Goal: Transaction & Acquisition: Purchase product/service

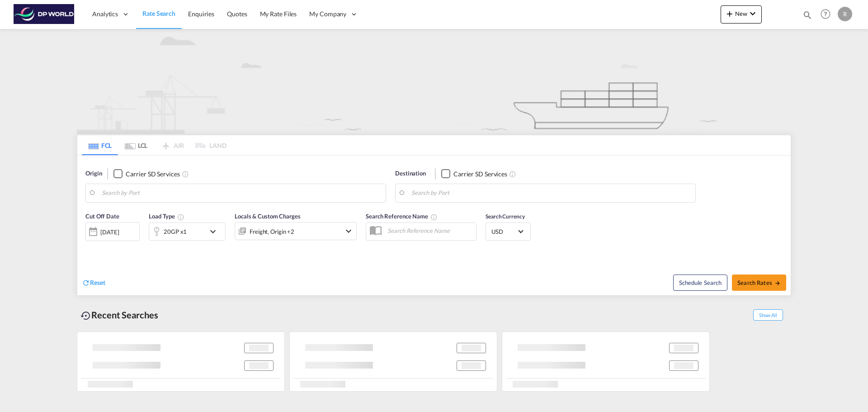
type input "Shanghai, CNSHA"
type input "[GEOGRAPHIC_DATA], [GEOGRAPHIC_DATA], USDET"
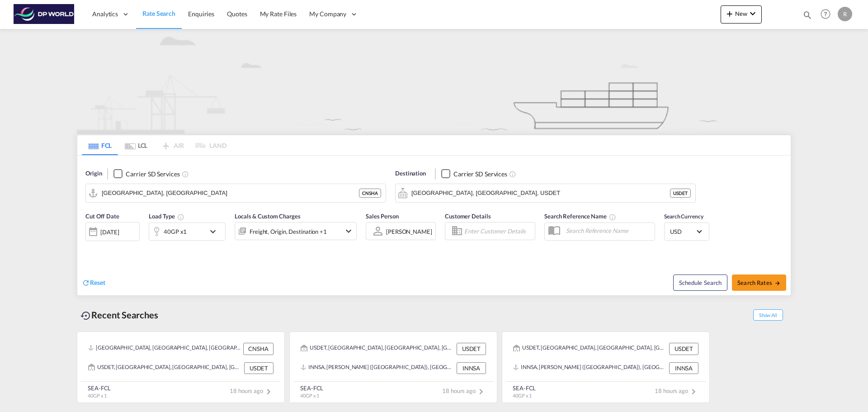
click at [228, 129] on ms-widget "FCL LCL AIR LAND FCL LCL AIR LAND Origin Carrier SD Services Shanghai, CNSHA CN…" at bounding box center [434, 212] width 714 height 166
click at [176, 190] on input "Shanghai, CNSHA" at bounding box center [241, 193] width 279 height 14
click at [198, 229] on div "40GP x1" at bounding box center [177, 231] width 56 height 18
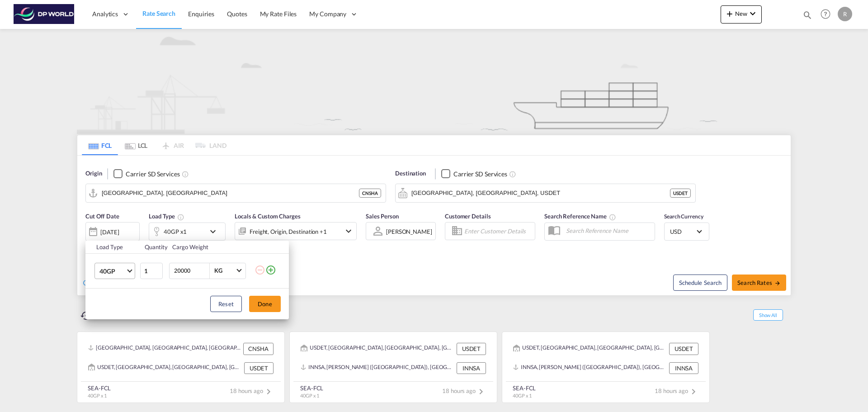
click at [123, 274] on span "40GP" at bounding box center [112, 271] width 26 height 9
click at [123, 292] on md-option "40HC" at bounding box center [122, 293] width 61 height 22
click at [274, 309] on button "Done" at bounding box center [265, 304] width 32 height 16
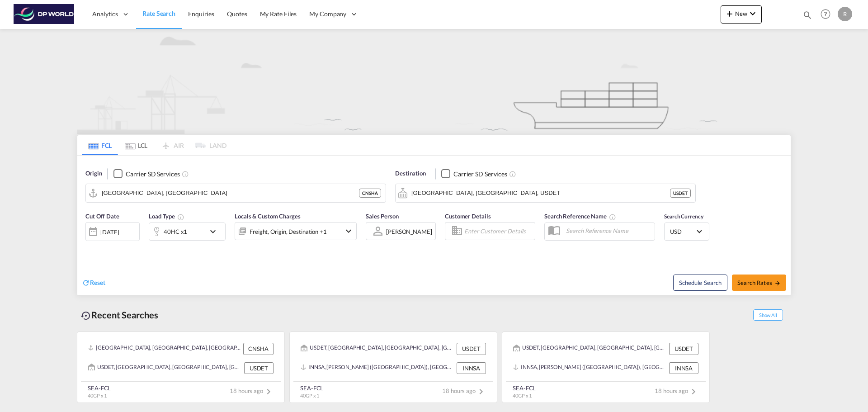
click at [119, 235] on div "[DATE]" at bounding box center [109, 232] width 19 height 8
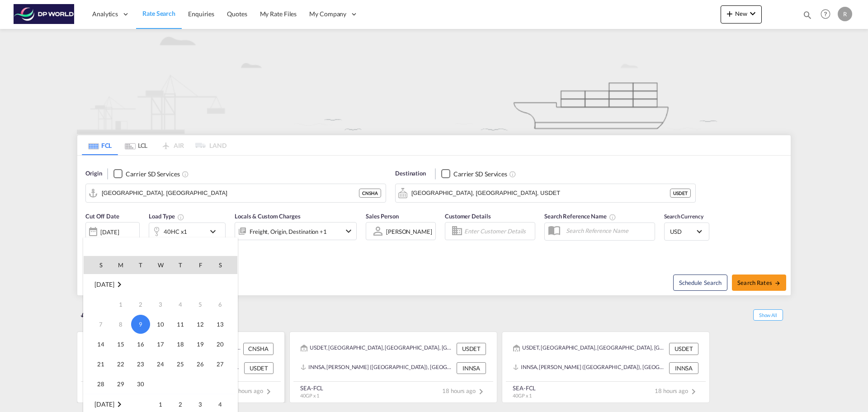
click at [140, 375] on td "30" at bounding box center [141, 384] width 20 height 20
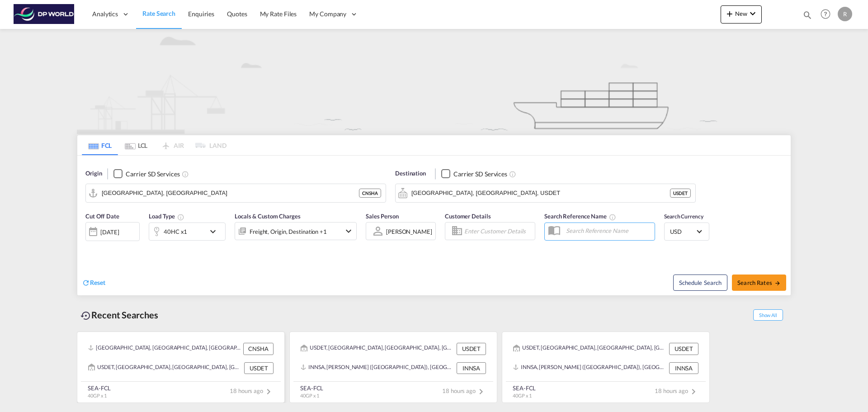
click at [140, 378] on div "CNSHA, Shanghai, China, Greater China & Far East Asia, Asia Pacific CNSHA USDET…" at bounding box center [181, 357] width 200 height 45
click at [185, 268] on div "Reset" at bounding box center [259, 275] width 354 height 25
click at [773, 284] on span "Search Rates" at bounding box center [758, 282] width 43 height 7
type input "CNSHA to USDET / 30 Sep 2025"
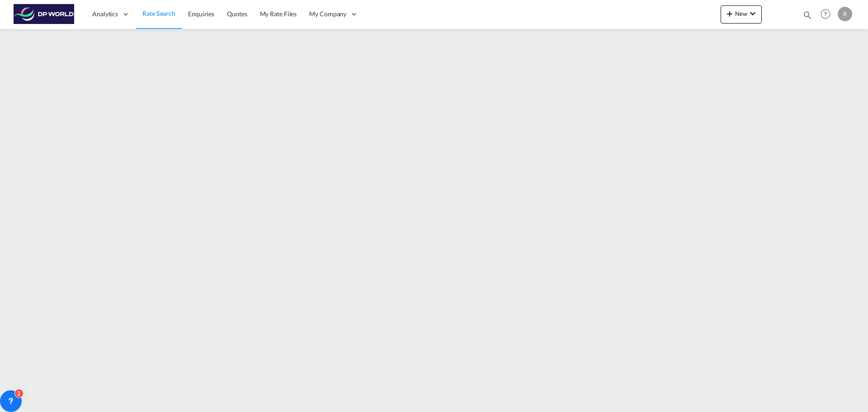
click at [162, 19] on link "Rate Search" at bounding box center [159, 14] width 46 height 29
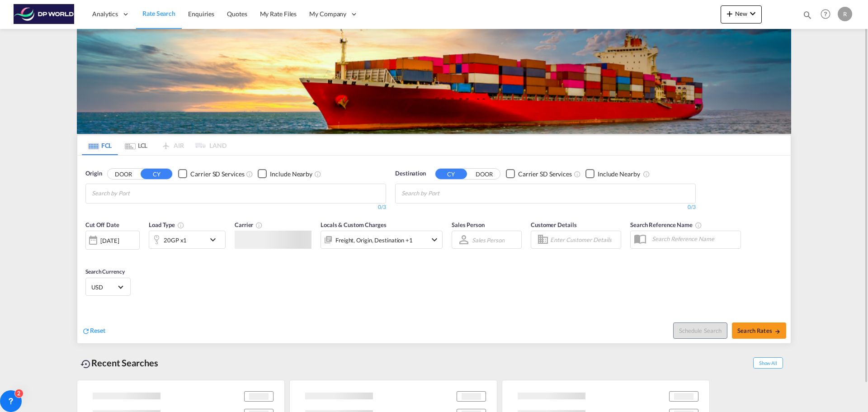
scroll to position [30, 0]
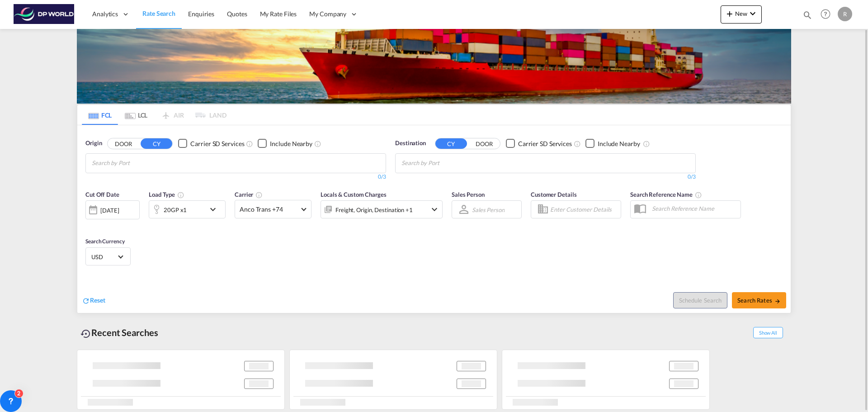
click at [127, 165] on input "Chips input." at bounding box center [135, 163] width 86 height 14
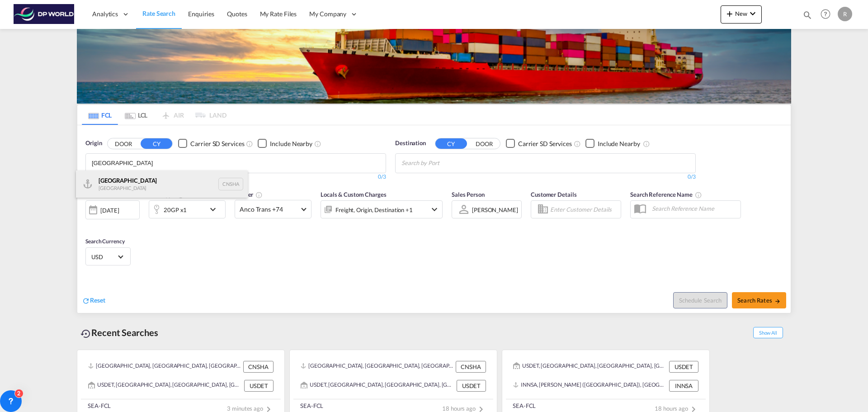
type input "shanghai"
click at [138, 183] on div "Shanghai China CNSHA" at bounding box center [162, 183] width 172 height 27
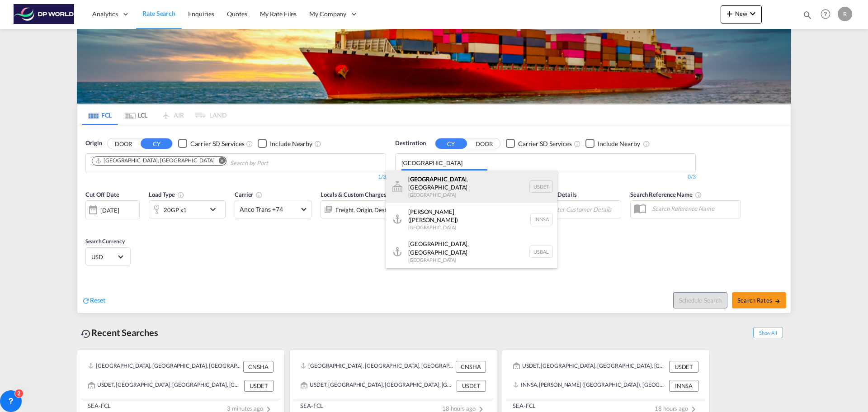
type input "[GEOGRAPHIC_DATA]"
click at [449, 189] on div "Detroit , MI United States USDET" at bounding box center [472, 186] width 172 height 33
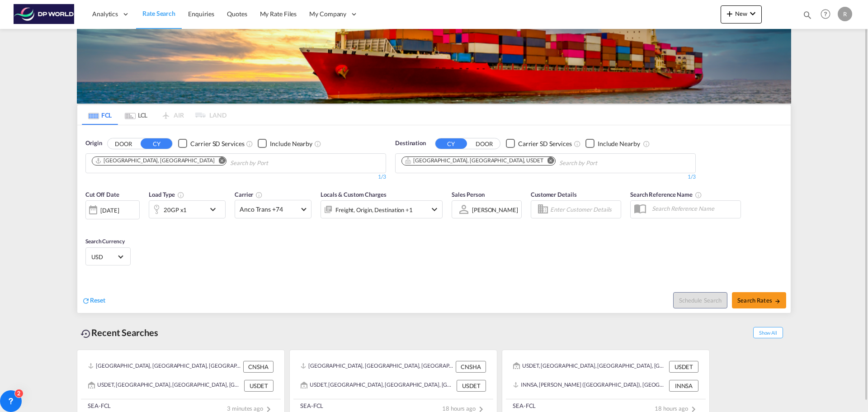
click at [156, 215] on div at bounding box center [156, 209] width 14 height 18
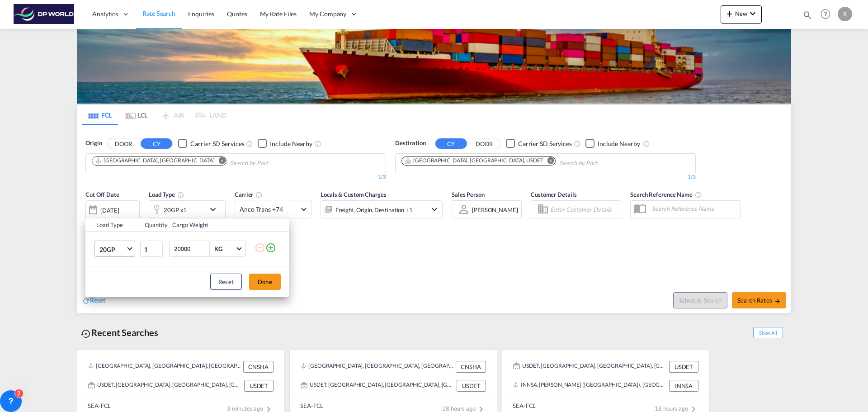
click at [129, 241] on md-select "20GP 20GP 40GP 40HC 45HC 20RE 40RE 40HR 20OT 40OT 20FR 40FR 40NR 20NR 45S 20TK …" at bounding box center [114, 249] width 41 height 16
click at [114, 297] on div "40HC" at bounding box center [107, 292] width 17 height 9
click at [268, 282] on button "Done" at bounding box center [265, 282] width 32 height 16
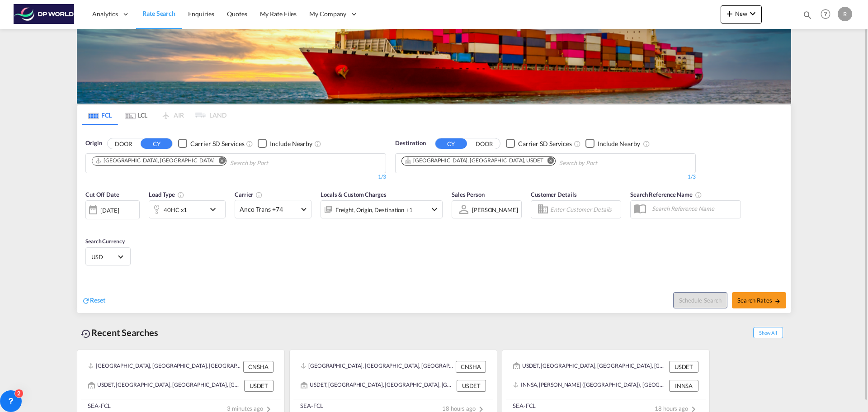
click at [142, 217] on div "Cut Off Date 09 Sep 2025 09/09/2025 Load Type 40HC x1 Carrier Anco Trans +74 On…" at bounding box center [263, 209] width 357 height 38
click at [294, 204] on md-select-value "Anco Trans +74" at bounding box center [273, 209] width 76 height 18
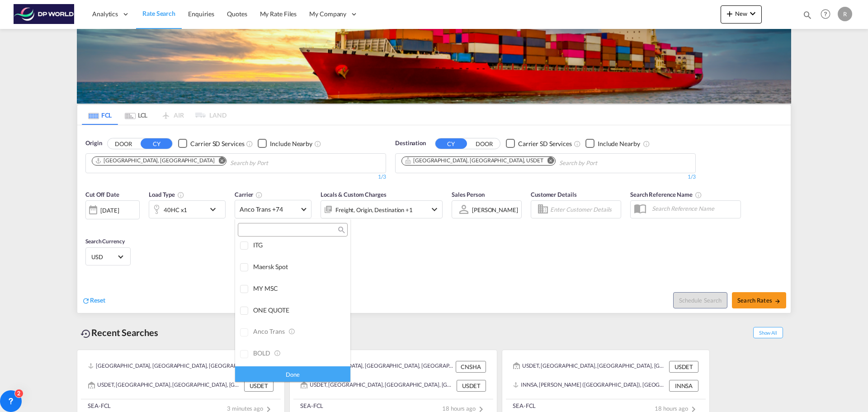
scroll to position [0, 0]
click at [314, 250] on div "Checkbox No Ink" at bounding box center [318, 249] width 9 height 9
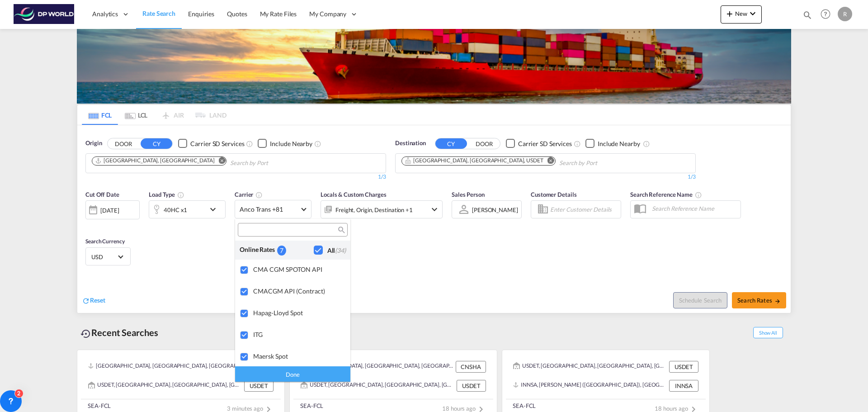
click at [437, 242] on md-backdrop at bounding box center [434, 206] width 868 height 412
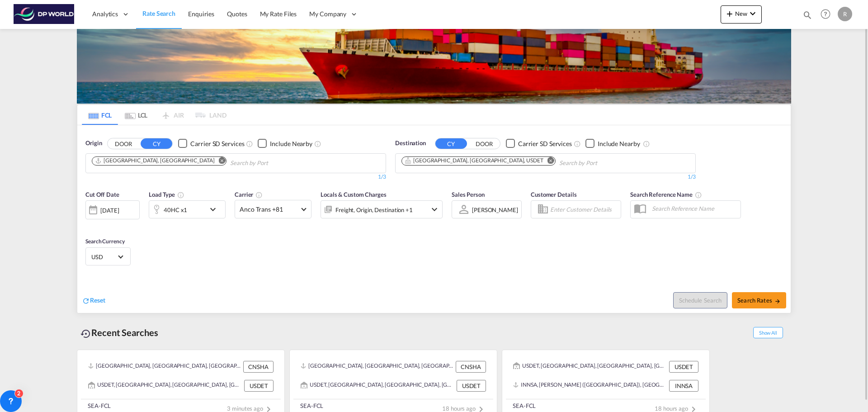
click at [429, 210] on div "Freight, Origin, Destination +1" at bounding box center [382, 209] width 122 height 18
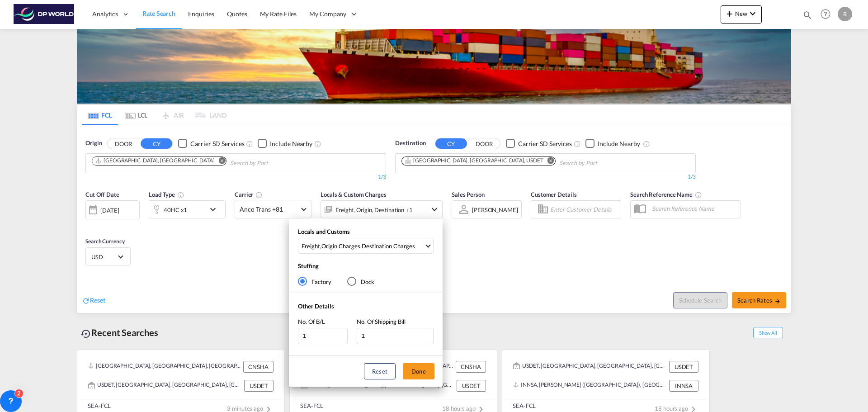
click at [431, 209] on div "Locals and Customs Freight , Origin Charges , Destination Charges Clear All Sel…" at bounding box center [434, 206] width 868 height 412
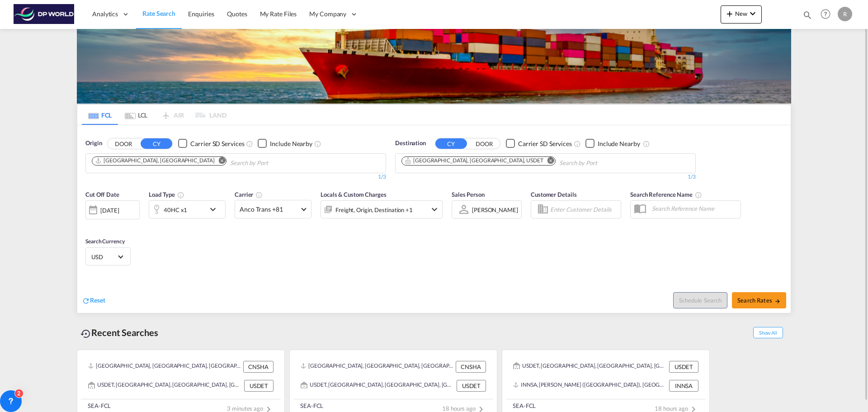
click at [542, 229] on div "Customer Details" at bounding box center [575, 208] width 99 height 47
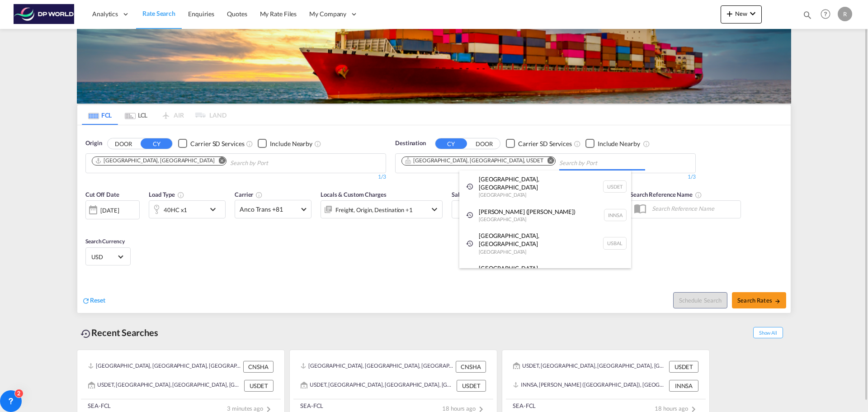
click at [515, 159] on body "Analytics Dashboard Rate Search Enquiries Quotes My Rate Files My Company" at bounding box center [434, 206] width 868 height 412
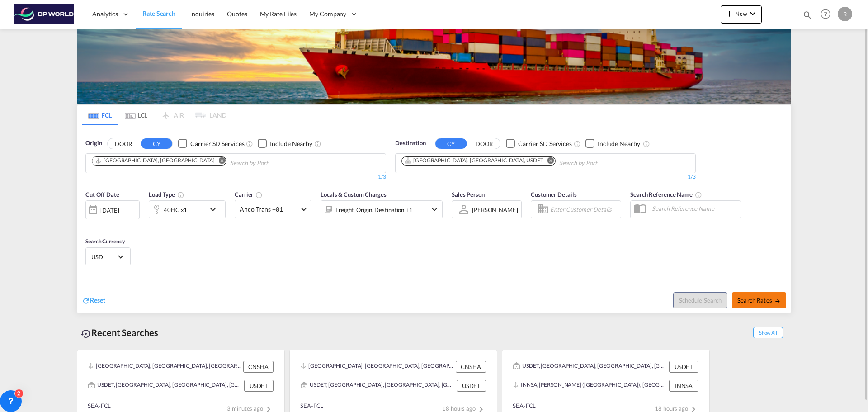
click at [758, 303] on span "Search Rates" at bounding box center [758, 300] width 43 height 7
type input "CNSHA to USDET / 9 Sep 2025"
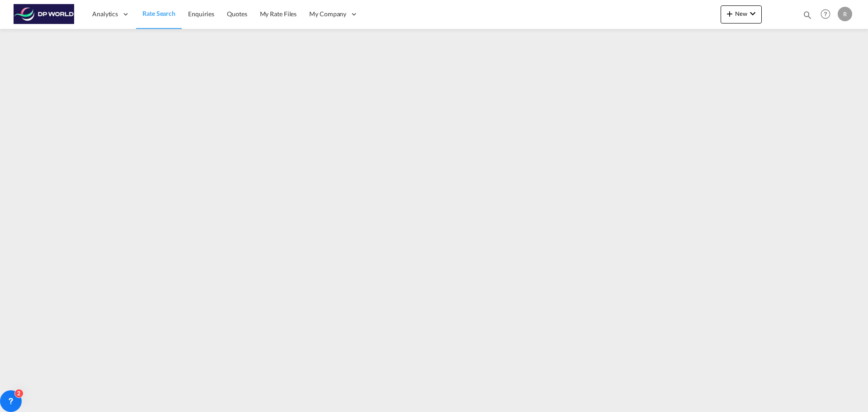
click at [160, 11] on span "Rate Search" at bounding box center [158, 13] width 33 height 8
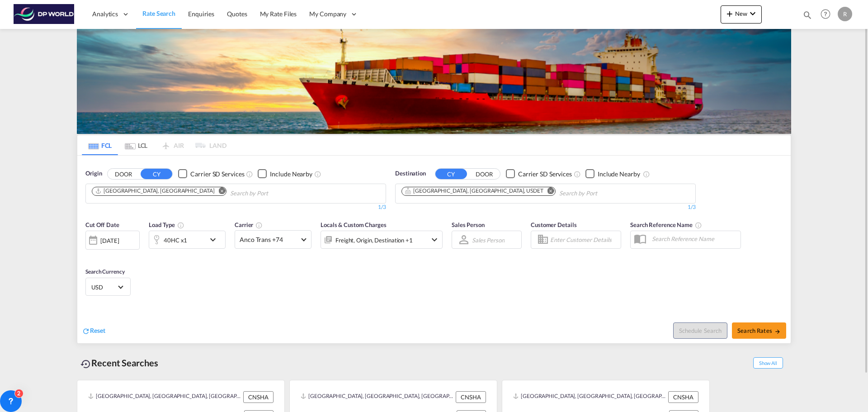
click at [129, 236] on div "[DATE]" at bounding box center [112, 240] width 54 height 19
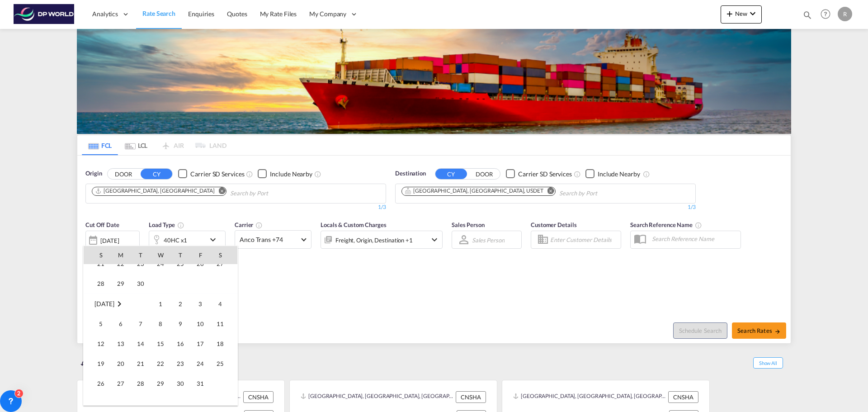
scroll to position [405, 0]
click at [142, 325] on span "30" at bounding box center [141, 329] width 18 height 18
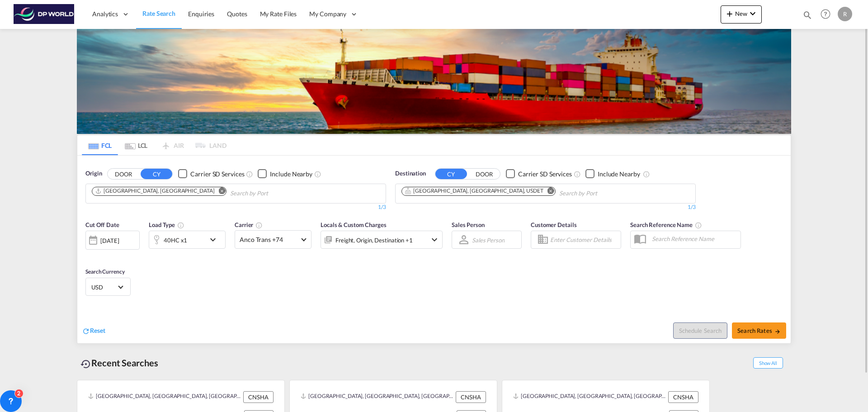
click at [248, 288] on div "Cut Off Date 30 Sep 2025 30/09/2025 Load Type 40HC x1 Carrier Anco Trans +74 On…" at bounding box center [433, 260] width 713 height 88
click at [419, 282] on div "Cut Off Date 30 Sep 2025 30/09/2025 Load Type 40HC x1 Carrier Anco Trans +74 On…" at bounding box center [433, 260] width 713 height 88
click at [304, 240] on span at bounding box center [303, 238] width 5 height 5
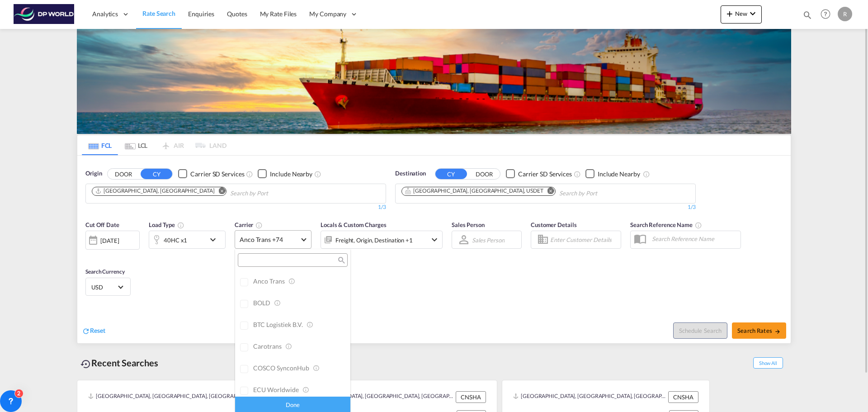
scroll to position [0, 0]
click at [314, 281] on div "Checkbox No Ink" at bounding box center [318, 280] width 9 height 9
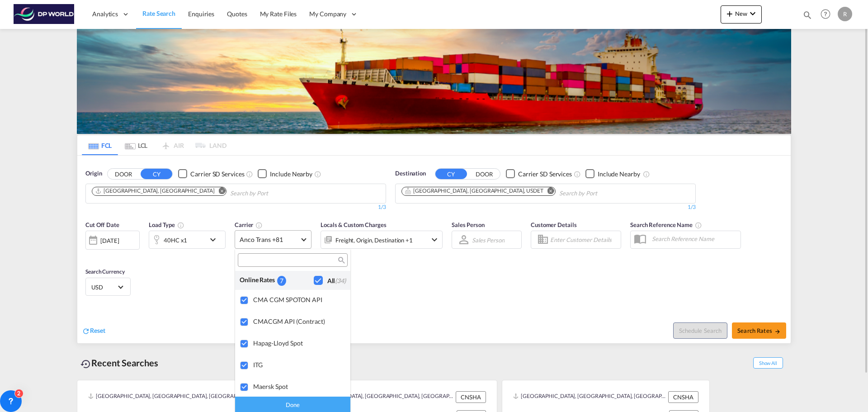
click at [410, 279] on md-backdrop at bounding box center [434, 206] width 868 height 412
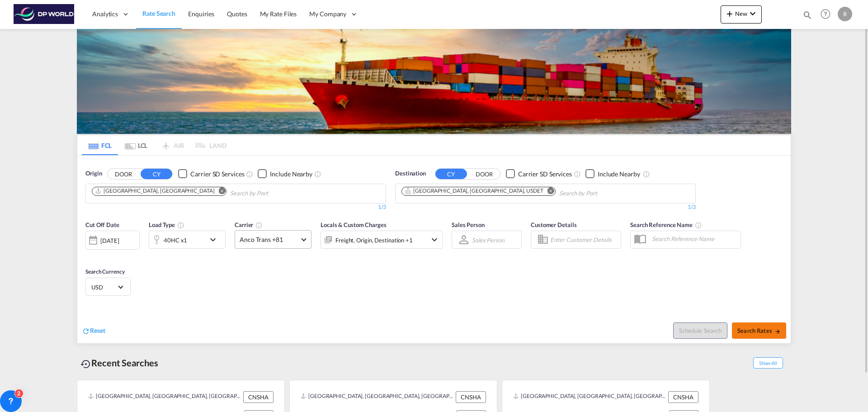
click at [763, 334] on button "Search Rates" at bounding box center [759, 330] width 54 height 16
type input "CNSHA to USDET / 30 Sep 2025"
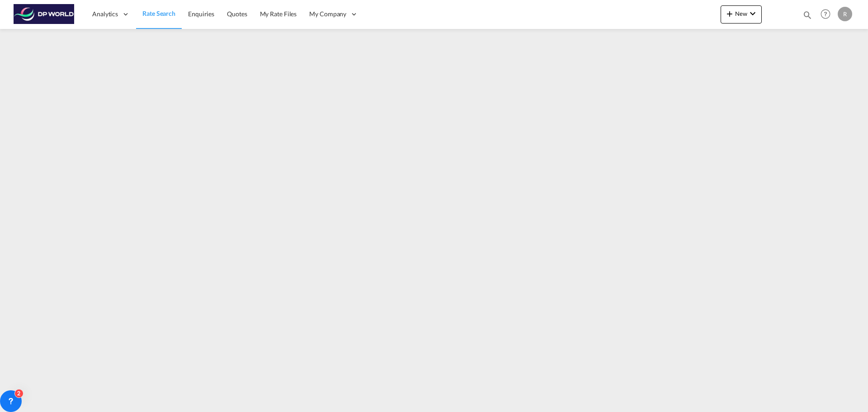
click at [156, 17] on span "Rate Search" at bounding box center [158, 13] width 33 height 8
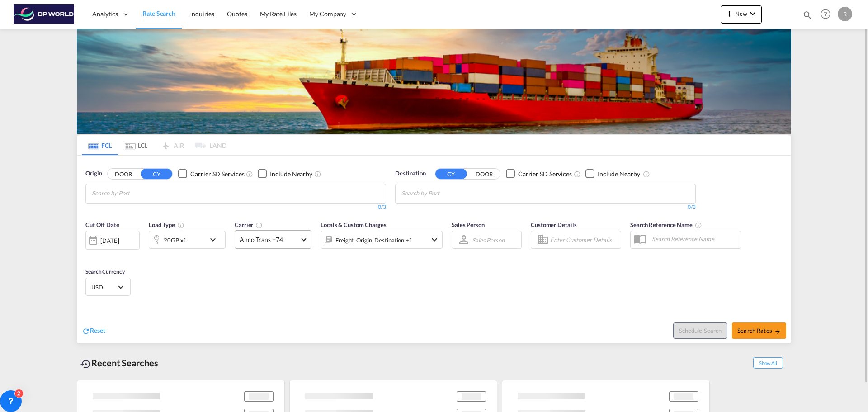
click at [300, 237] on md-select-value "Anco Trans +74" at bounding box center [273, 240] width 76 height 18
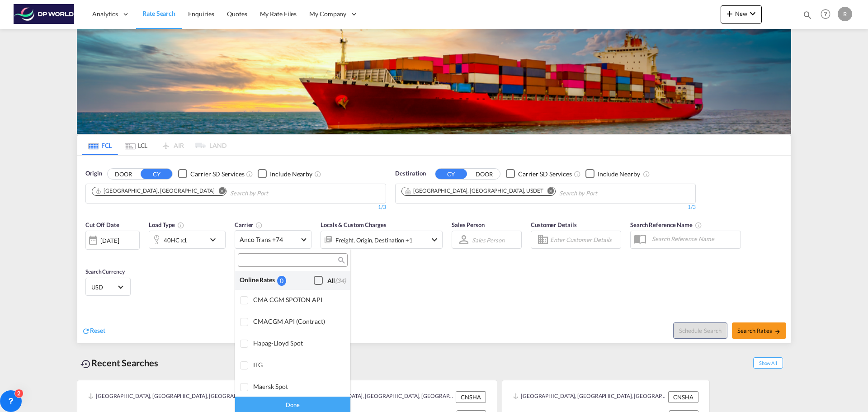
click at [315, 283] on div "Checkbox No Ink" at bounding box center [318, 280] width 9 height 9
click at [470, 300] on md-backdrop at bounding box center [434, 206] width 868 height 412
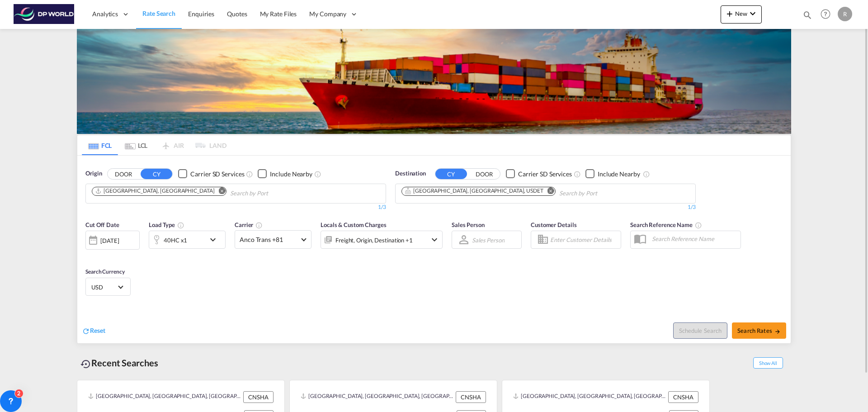
click at [101, 247] on div "[DATE]" at bounding box center [112, 240] width 54 height 19
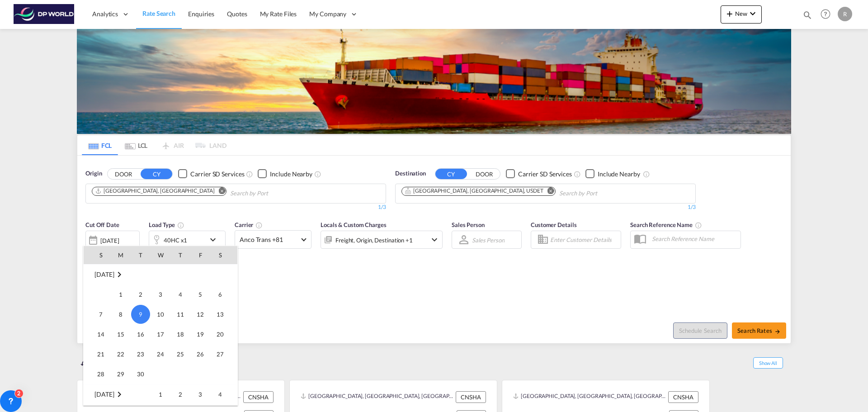
scroll to position [450, 0]
click at [145, 285] on span "30" at bounding box center [141, 283] width 18 height 18
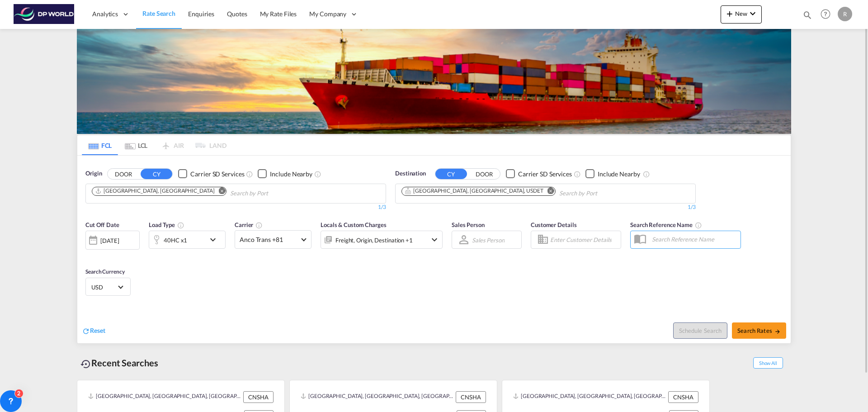
click at [306, 284] on div "Cut Off Date 30 Sep 2025 30/09/2025 Load Type 40HC x1 Carrier Anco Trans +81 Lo…" at bounding box center [433, 260] width 713 height 88
click at [771, 331] on span "Search Rates" at bounding box center [758, 330] width 43 height 7
type input "CNSHA to USDET / 30 Sep 2025"
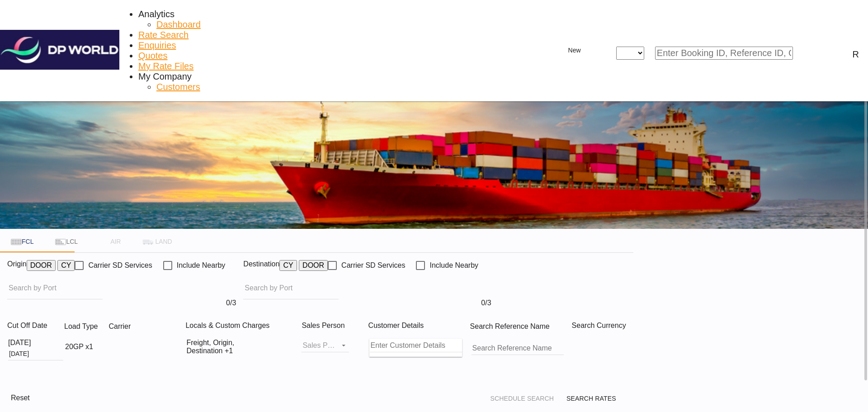
click at [192, 260] on div "Origin DOOR CY Carrier SD Services Include Nearby 0/3 0/" at bounding box center [121, 283] width 229 height 47
click at [198, 277] on md-chips at bounding box center [121, 288] width 229 height 22
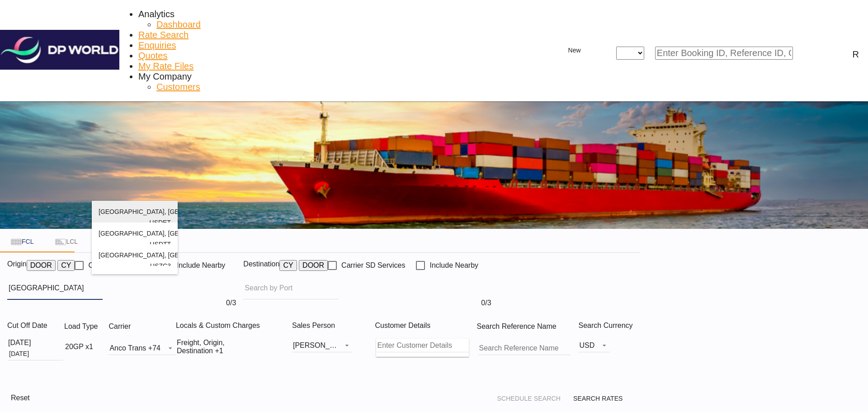
type input "[GEOGRAPHIC_DATA]"
click at [151, 208] on div "[GEOGRAPHIC_DATA] , [GEOGRAPHIC_DATA] [GEOGRAPHIC_DATA] USDET" at bounding box center [135, 222] width 72 height 43
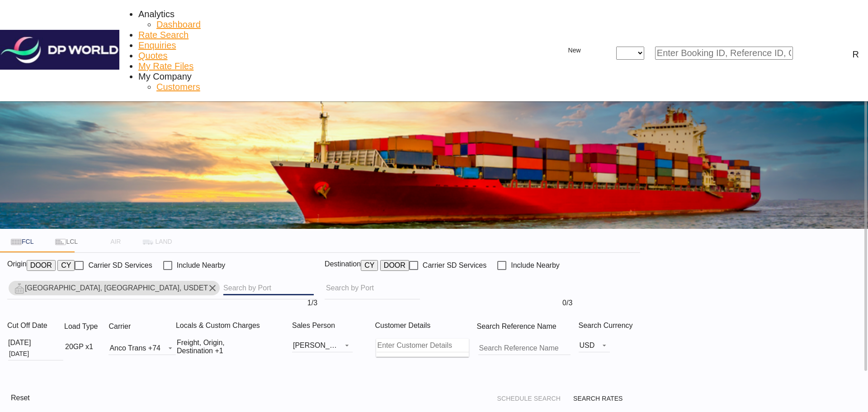
click at [493, 277] on md-chips at bounding box center [449, 288] width 248 height 22
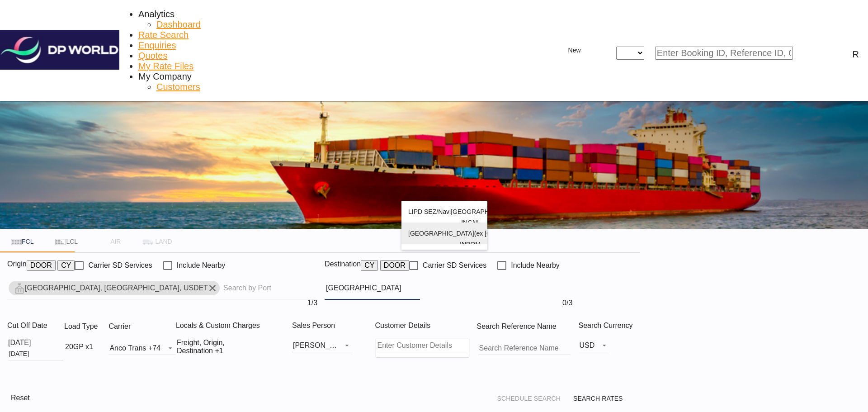
type input "[GEOGRAPHIC_DATA]"
click at [456, 241] on div "[GEOGRAPHIC_DATA] (ex [GEOGRAPHIC_DATA]) [GEOGRAPHIC_DATA] INBOM" at bounding box center [444, 243] width 72 height 43
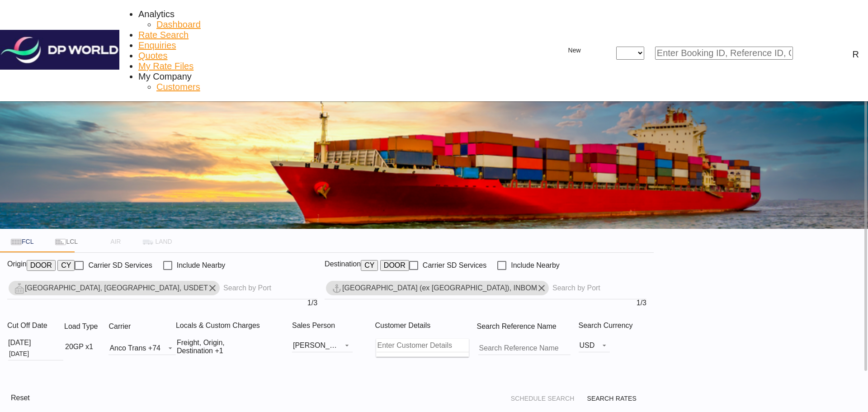
click at [536, 283] on md-icon "Remove" at bounding box center [541, 288] width 11 height 11
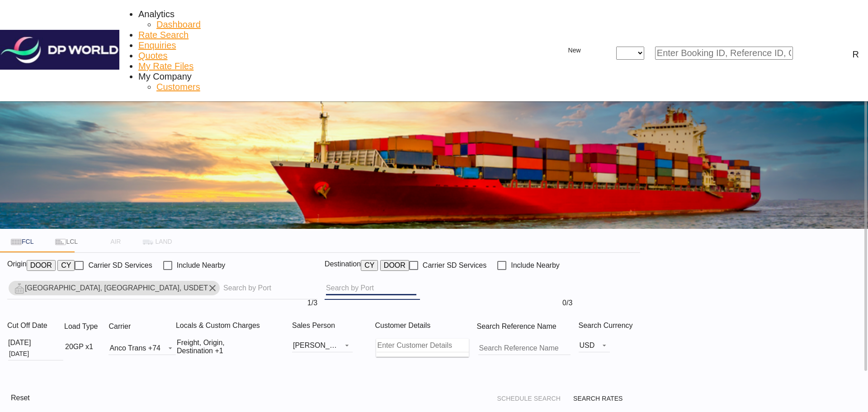
click at [416, 281] on input "Chips input." at bounding box center [371, 288] width 90 height 14
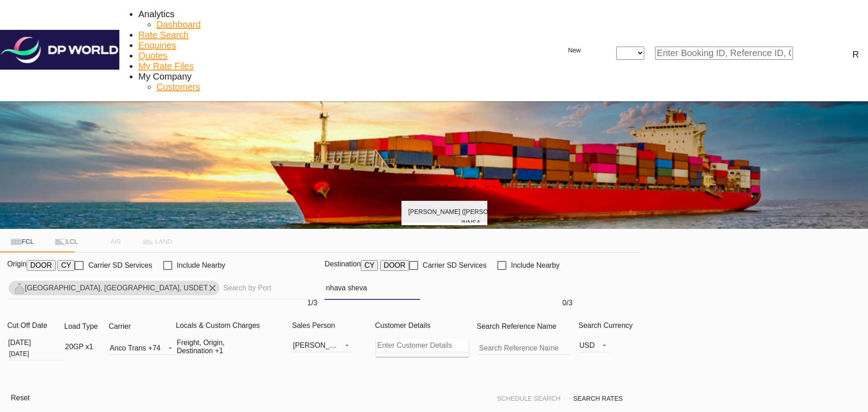
type input "nhava sheva"
click at [472, 207] on div "[PERSON_NAME] ( [GEOGRAPHIC_DATA] ) [GEOGRAPHIC_DATA] [GEOGRAPHIC_DATA]" at bounding box center [444, 222] width 72 height 43
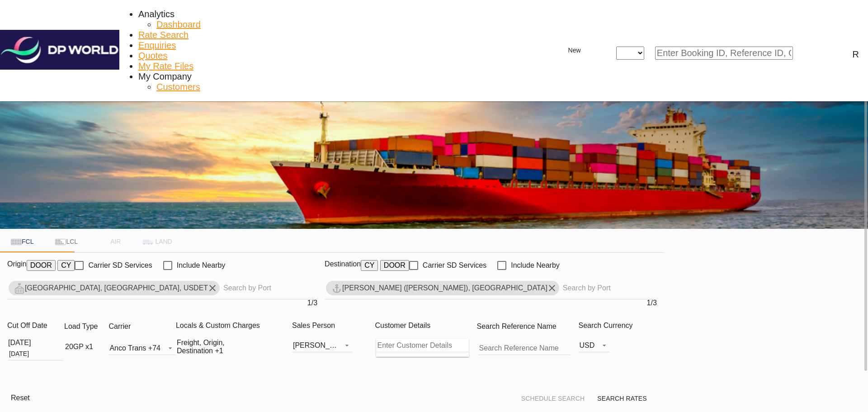
click at [63, 339] on div "[DATE]" at bounding box center [35, 343] width 55 height 8
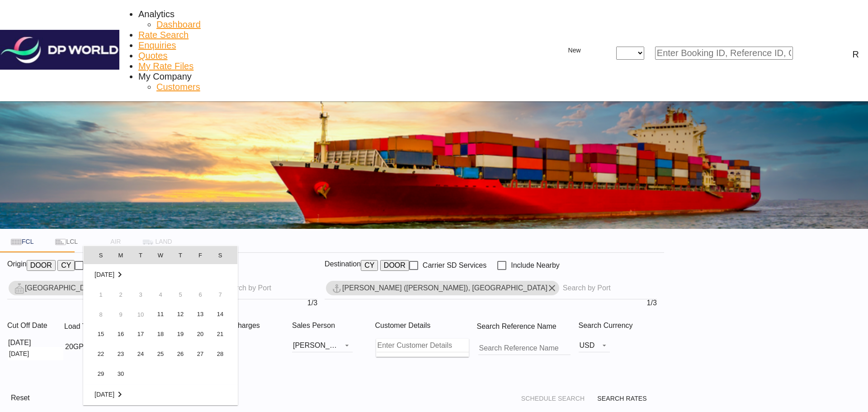
scroll to position [359, 0]
click at [134, 371] on span "30" at bounding box center [141, 374] width 18 height 18
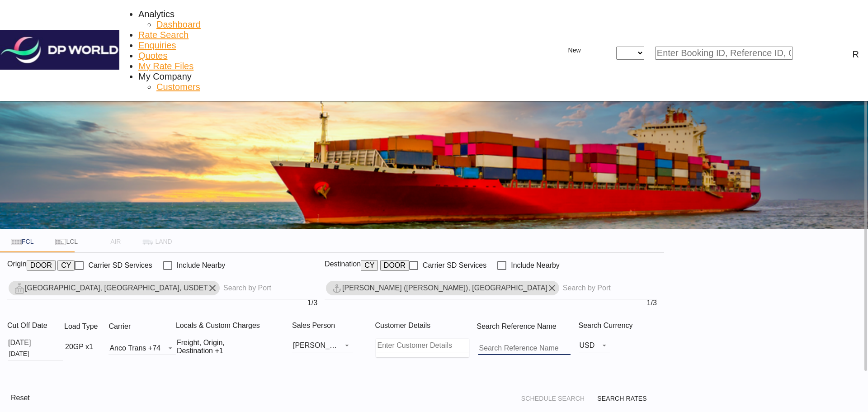
click at [250, 314] on div "Cut Off Date [DATE] [DATE] Load Type 20GP x1 Carrier Anco Trans +74 Online Rate…" at bounding box center [332, 350] width 664 height 73
click at [104, 341] on md-icon "icon-chevron-down" at bounding box center [98, 346] width 11 height 11
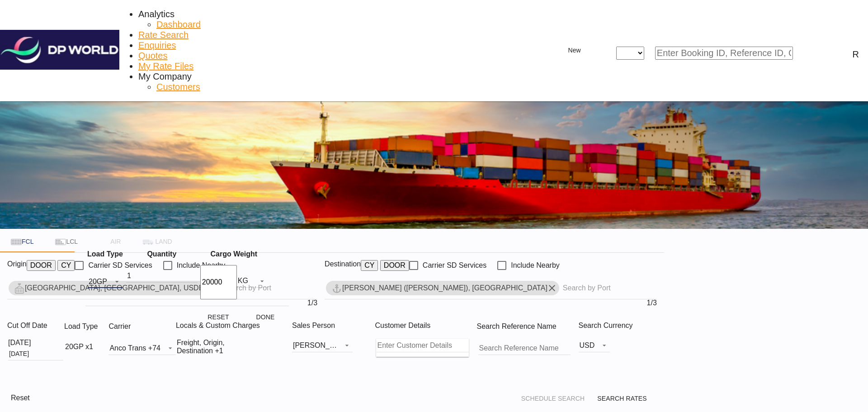
click at [123, 274] on md-select-value "20GP" at bounding box center [105, 281] width 35 height 14
click at [112, 304] on div "40GP" at bounding box center [107, 300] width 16 height 7
click at [257, 309] on button "Done" at bounding box center [265, 317] width 40 height 16
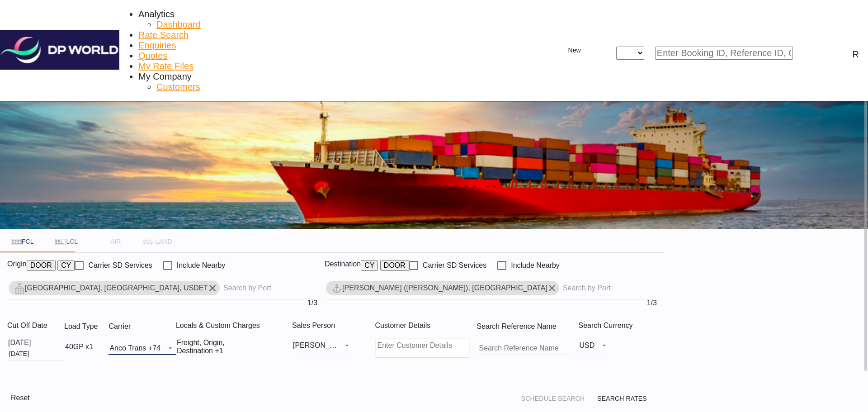
click at [176, 341] on md-select-value "Anco Trans +74" at bounding box center [141, 348] width 67 height 14
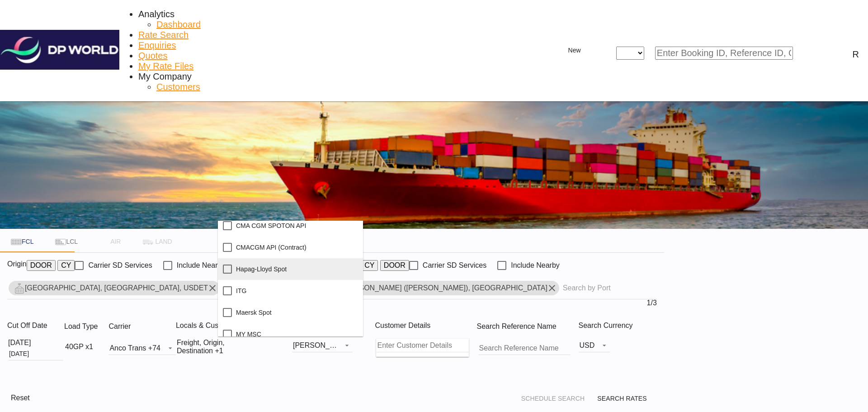
scroll to position [0, 0]
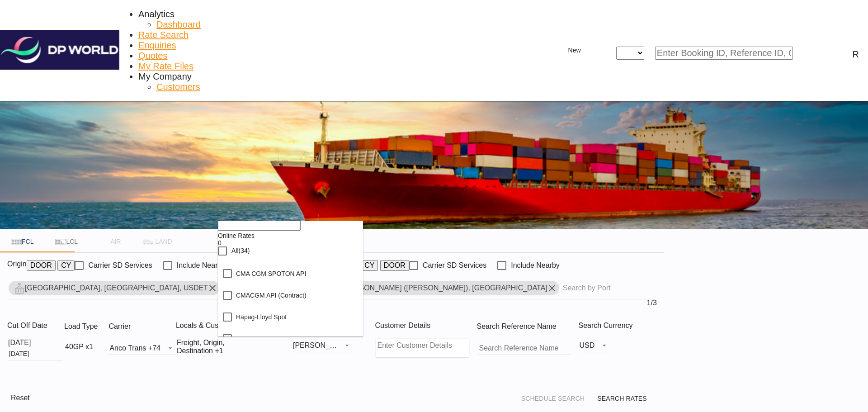
click at [227, 255] on div "Checkbox No Ink" at bounding box center [222, 250] width 9 height 9
click at [473, 293] on md-backdrop at bounding box center [434, 206] width 868 height 412
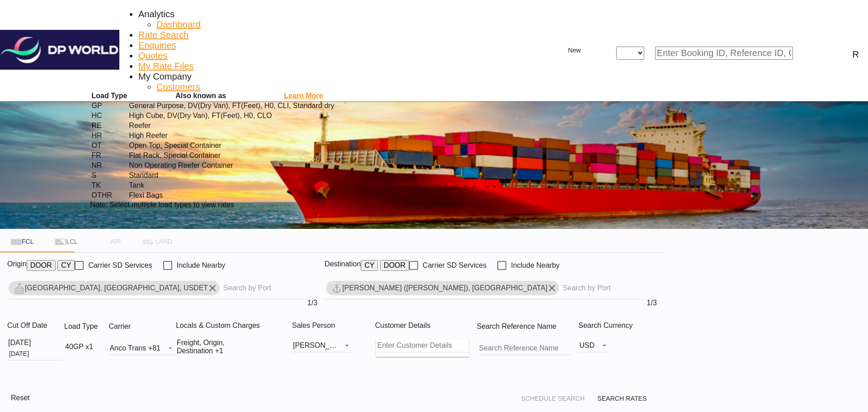
click at [750, 342] on div "Load Type Also known as Learn More GP General Purpose, DV(Dry Van), FT(Feet), H…" at bounding box center [434, 206] width 868 height 412
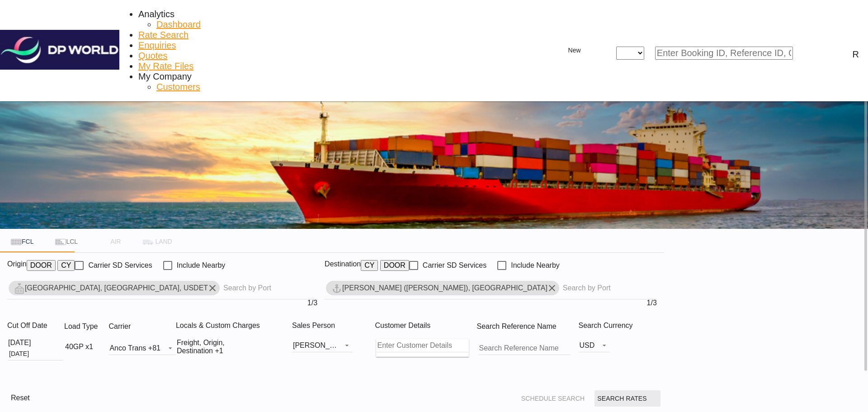
click at [660, 390] on button "Search Rates" at bounding box center [627, 398] width 66 height 16
type input "USDET to INNSA / [DATE]"
